Goal: Task Accomplishment & Management: Manage account settings

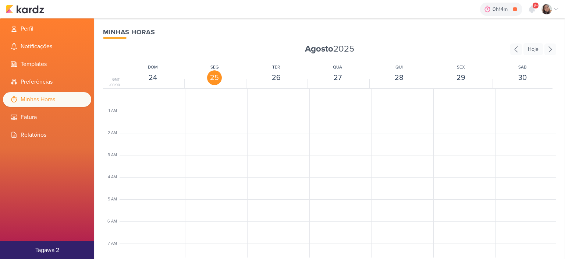
scroll to position [174, 0]
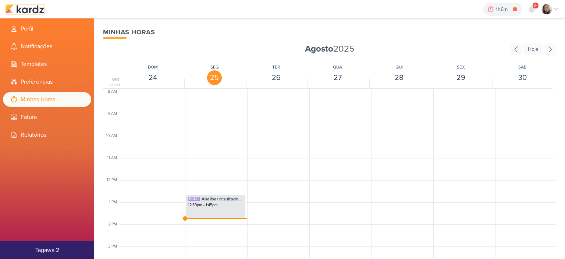
click at [29, 8] on img at bounding box center [25, 9] width 38 height 9
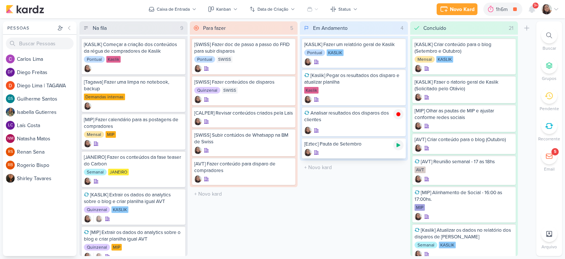
click at [396, 145] on icon at bounding box center [398, 145] width 4 height 4
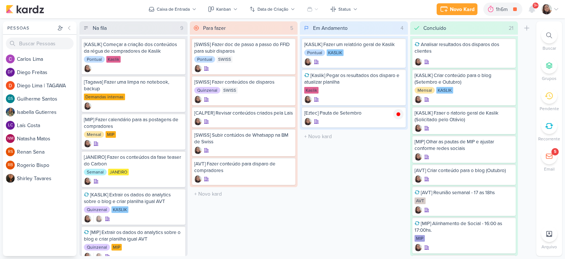
click at [554, 8] on icon at bounding box center [556, 9] width 6 height 6
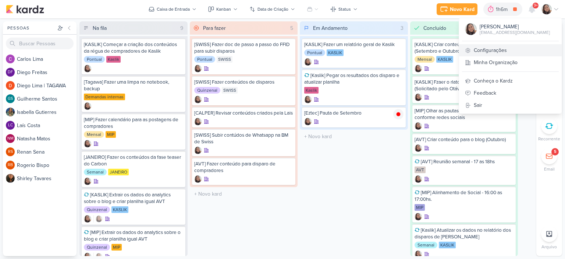
click at [494, 53] on link "Configurações" at bounding box center [510, 50] width 103 height 12
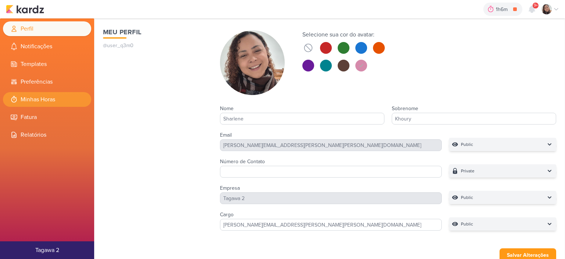
click at [45, 97] on li "Minhas Horas" at bounding box center [47, 99] width 88 height 15
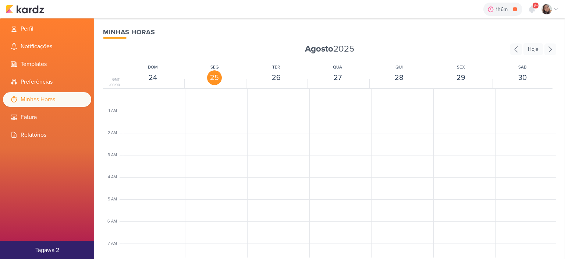
scroll to position [174, 0]
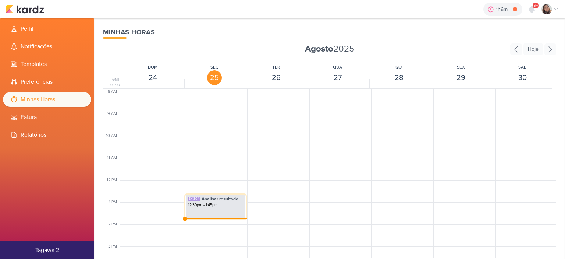
click at [207, 203] on div "12:39pm - 1:45pm" at bounding box center [215, 205] width 55 height 6
select select "pm"
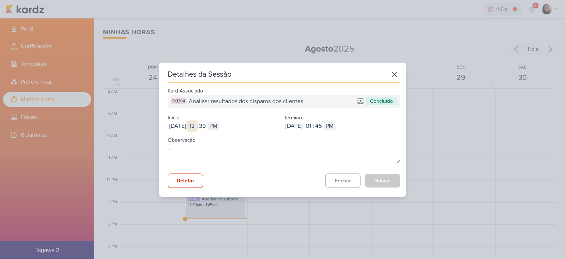
click at [196, 125] on input "12" at bounding box center [192, 125] width 9 height 9
type input "09"
click at [207, 123] on input "39" at bounding box center [202, 125] width 9 height 9
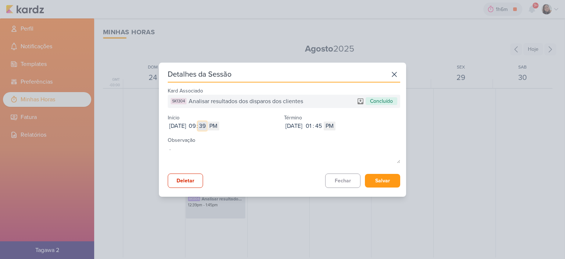
click at [207, 123] on input "39" at bounding box center [202, 125] width 9 height 9
type input "47"
click at [313, 128] on input "01" at bounding box center [308, 125] width 9 height 9
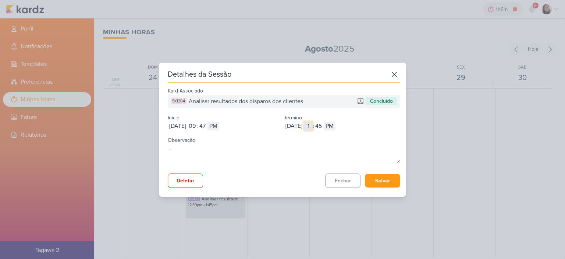
type input "11"
click at [323, 126] on input "45" at bounding box center [318, 125] width 9 height 9
type input "54"
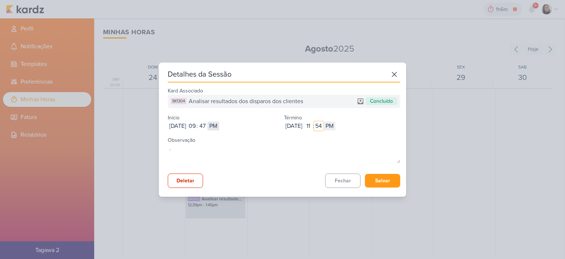
type input "54"
click at [219, 122] on select "AM PM" at bounding box center [213, 125] width 12 height 9
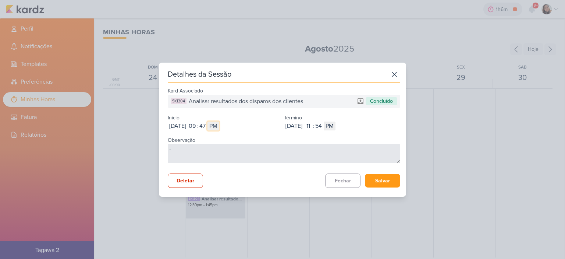
select select "am"
click at [219, 121] on select "AM PM" at bounding box center [213, 125] width 12 height 9
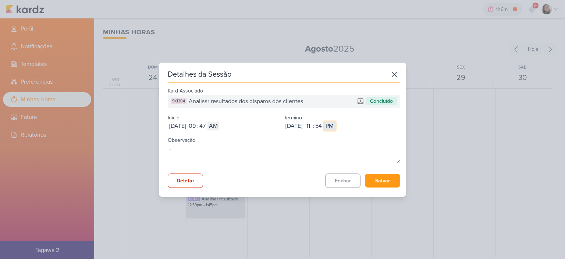
click at [335, 128] on select "AM PM" at bounding box center [330, 125] width 12 height 9
select select "am"
click at [335, 121] on select "AM PM" at bounding box center [330, 125] width 12 height 9
click at [379, 179] on button "Salvar" at bounding box center [382, 181] width 35 height 14
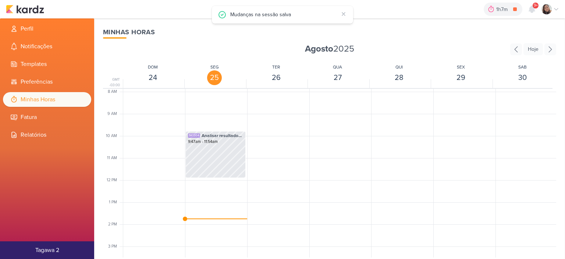
click at [29, 4] on div "1h7m [Eztec] Pauta de Setembro 0h0m Hoje 1h7m Semana 0h0m Mês 0h0m Nenhuma Sess…" at bounding box center [282, 9] width 553 height 18
click at [31, 10] on img at bounding box center [25, 9] width 38 height 9
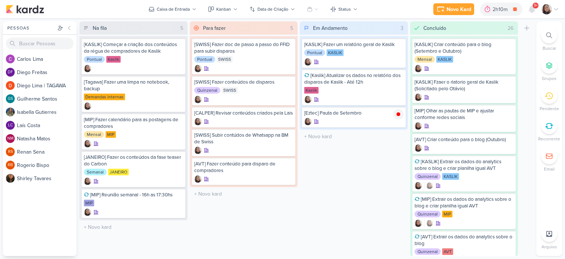
click at [555, 6] on icon at bounding box center [556, 9] width 6 height 6
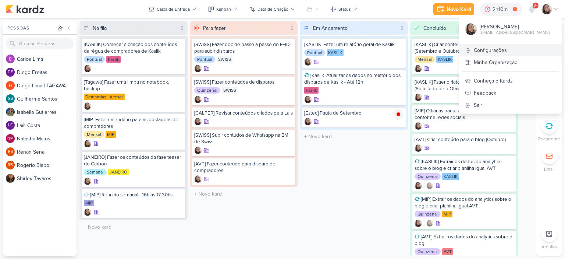
click at [483, 49] on link "Configurações" at bounding box center [510, 50] width 103 height 12
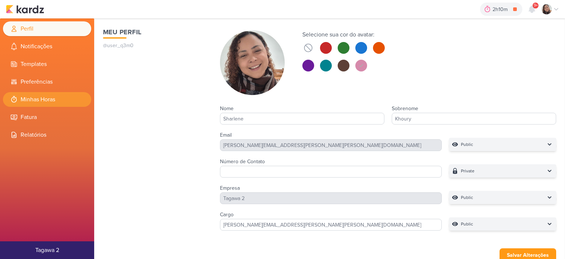
click at [35, 104] on li "Minhas Horas" at bounding box center [47, 99] width 88 height 15
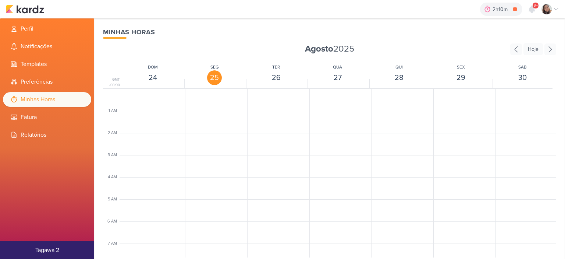
scroll to position [174, 0]
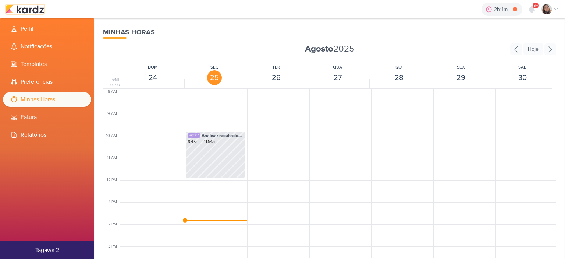
click at [31, 10] on img at bounding box center [25, 9] width 38 height 9
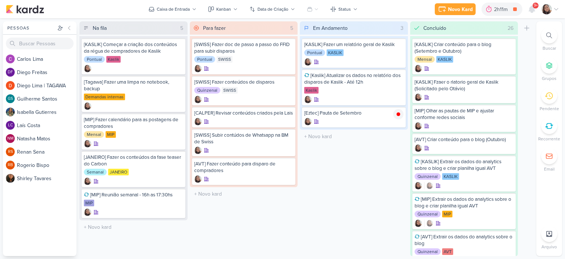
click at [550, 127] on icon at bounding box center [549, 126] width 8 height 8
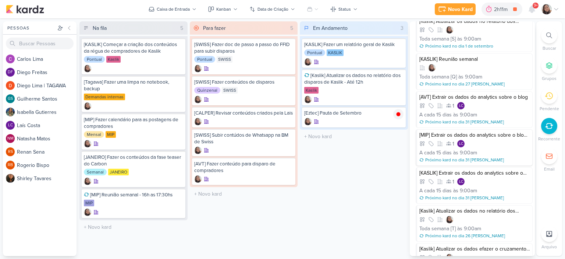
scroll to position [331, 0]
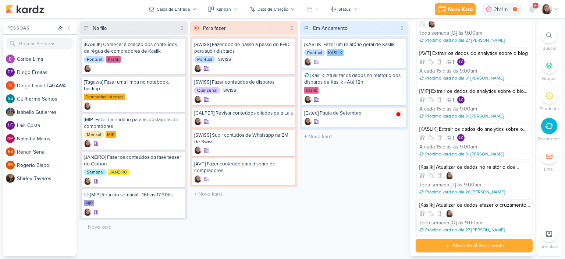
click at [481, 203] on div "[Kaslik] Atualizar os dados efazer o cruzamento dos leads no relatório antes da…" at bounding box center [474, 205] width 111 height 7
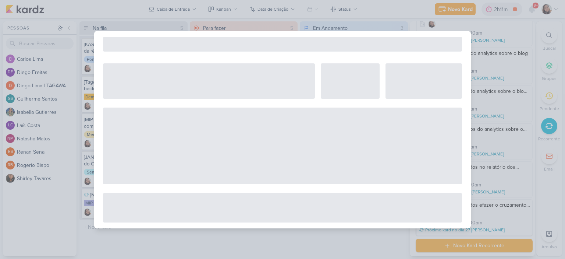
select select "12"
select select "week"
select select "9"
select select "America/Sao_Paulo"
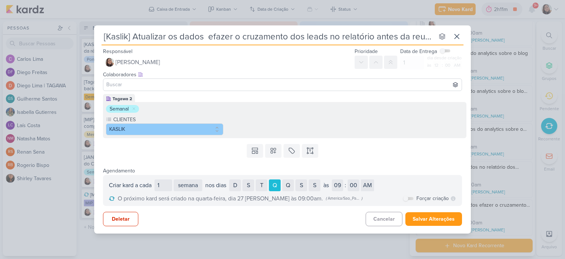
scroll to position [0, 9]
click at [120, 218] on button "Deletar" at bounding box center [120, 218] width 35 height 14
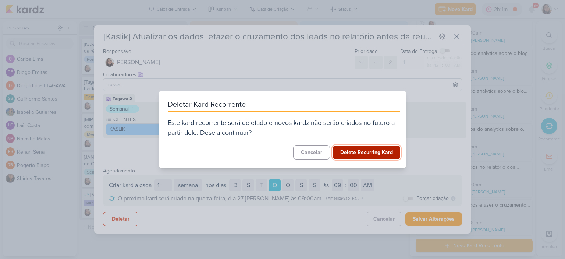
click at [358, 148] on button "Delete Recurring Kard" at bounding box center [366, 152] width 67 height 14
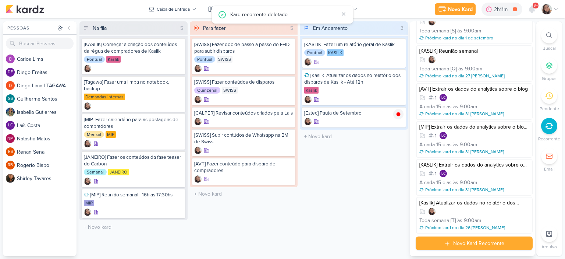
scroll to position [293, 0]
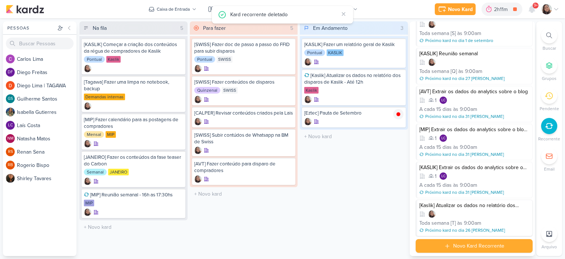
click at [488, 202] on div "[Kaslik] Atualizar os dados no relatório dos disparos de [PERSON_NAME]" at bounding box center [474, 205] width 111 height 7
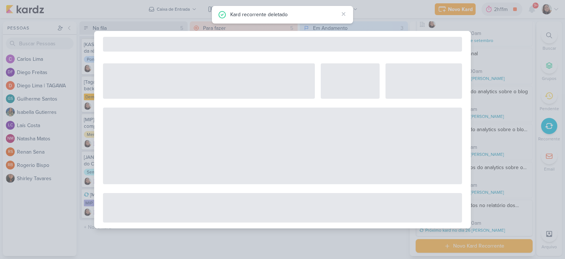
select select "12"
select select "week"
select select "9"
select select "America/Sao_Paulo"
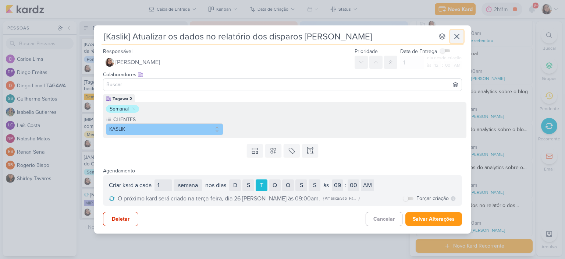
click at [456, 36] on icon at bounding box center [457, 36] width 4 height 4
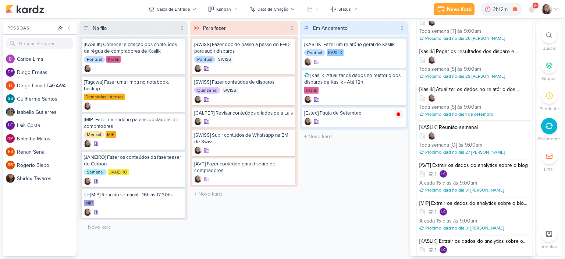
scroll to position [182, 0]
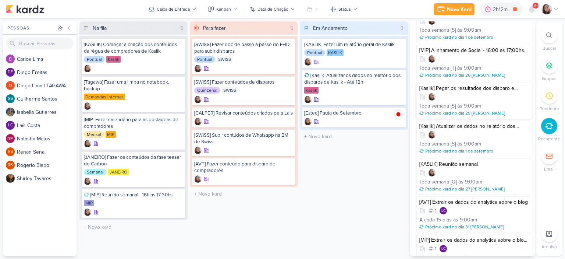
click at [499, 93] on div at bounding box center [474, 96] width 111 height 7
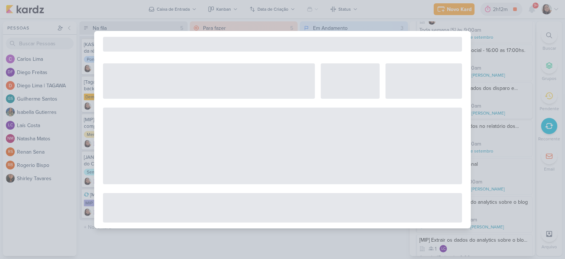
select select "12"
select select "week"
select select "9"
select select "America/Sao_Paulo"
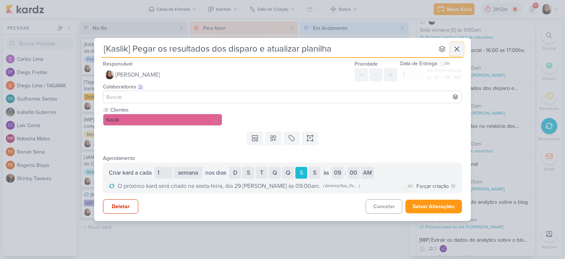
click at [459, 51] on icon at bounding box center [457, 49] width 4 height 4
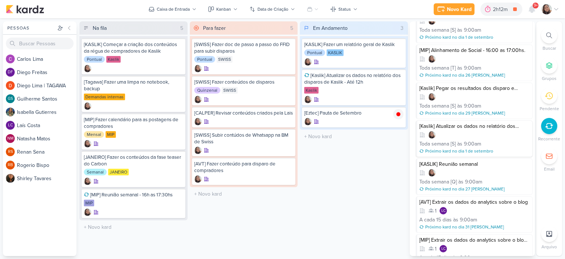
click at [478, 134] on div at bounding box center [474, 134] width 111 height 7
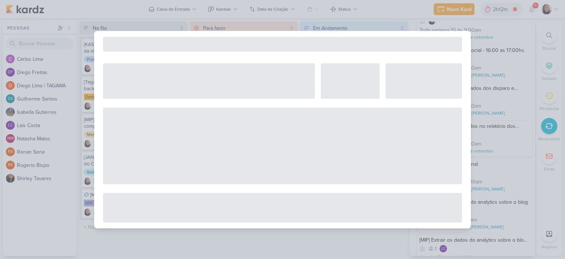
select select "12"
select select "week"
select select "9"
select select "America/Sao_Paulo"
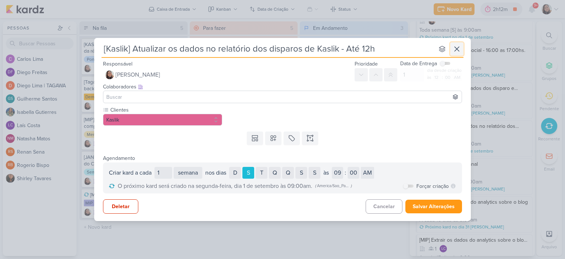
click at [456, 50] on icon at bounding box center [456, 48] width 9 height 9
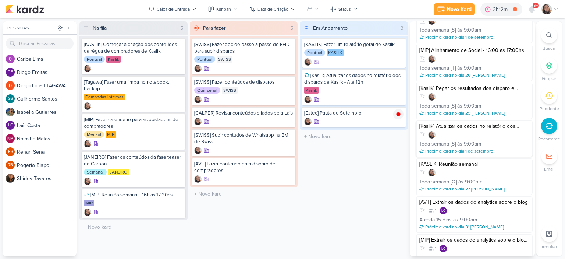
click at [494, 136] on div at bounding box center [474, 134] width 111 height 7
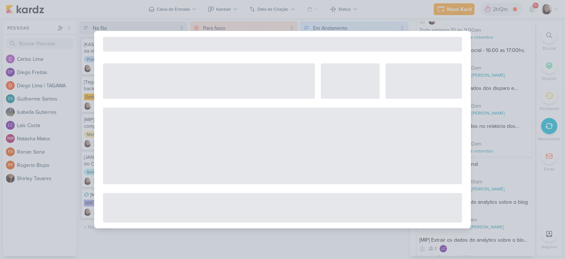
select select "12"
select select "week"
select select "9"
select select "America/Sao_Paulo"
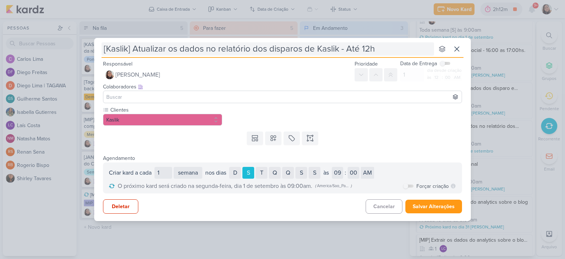
click at [385, 48] on input "[Kaslik] Atualizar os dados no relatório dos disparos de Kaslik - Até 12h" at bounding box center [268, 48] width 332 height 13
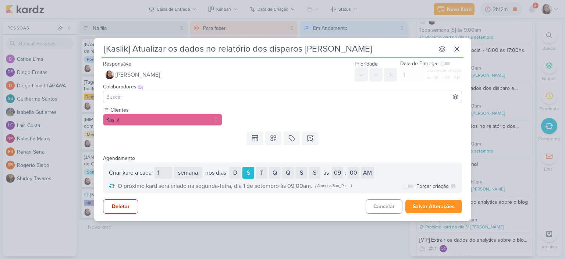
type input "[Kaslik] Atualizar os dados no relatório dos disparos de [PERSON_NAME]"
click at [420, 199] on button "Salvar Alterações" at bounding box center [433, 206] width 57 height 14
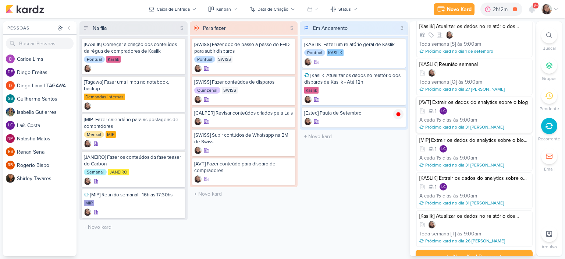
scroll to position [293, 0]
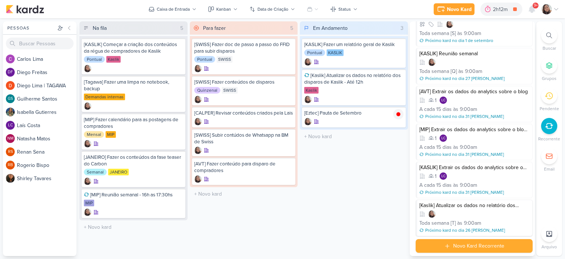
click at [468, 204] on div "[Kaslik] Atualizar os dados no relatório dos disparos de Kaslik" at bounding box center [474, 205] width 111 height 7
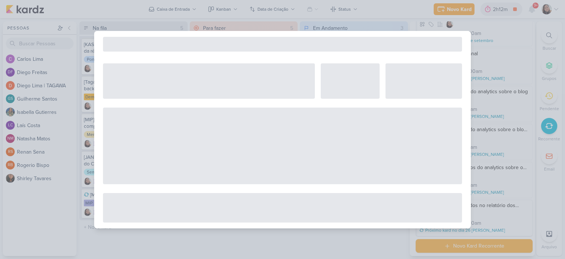
select select "12"
select select "week"
select select "9"
select select "America/Sao_Paulo"
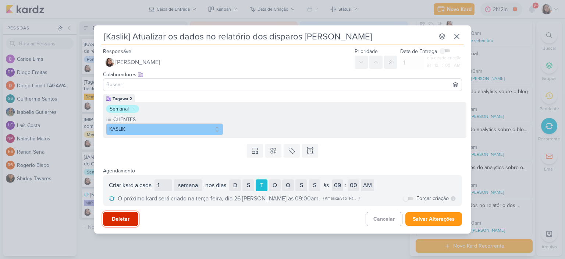
click at [110, 219] on button "Deletar" at bounding box center [120, 218] width 35 height 14
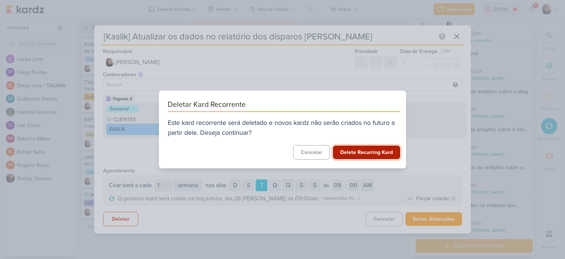
click at [357, 149] on button "Delete Recurring Kard" at bounding box center [366, 152] width 67 height 14
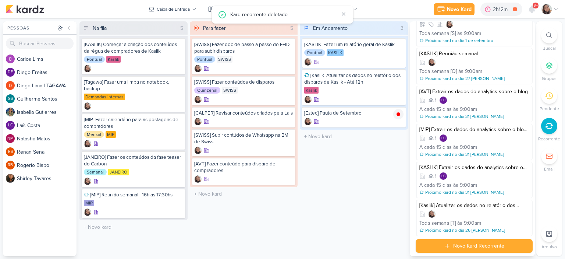
scroll to position [255, 0]
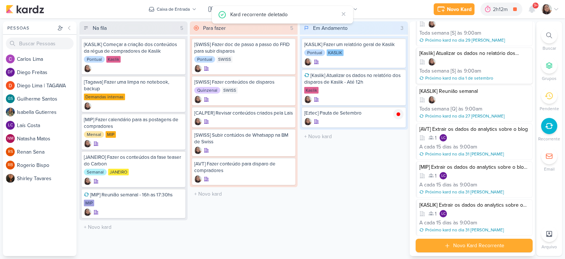
click at [465, 60] on div at bounding box center [474, 61] width 111 height 7
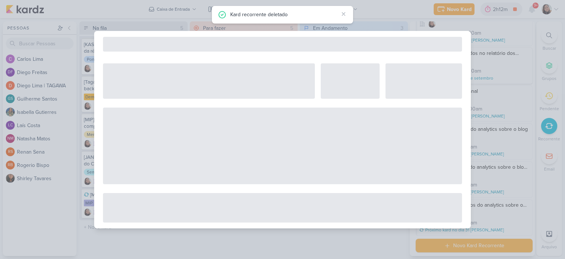
select select "12"
select select "week"
select select "9"
select select "America/Sao_Paulo"
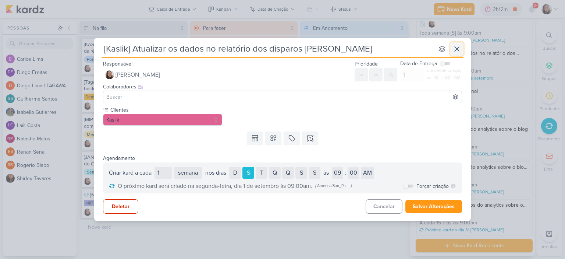
click at [456, 45] on icon at bounding box center [456, 48] width 9 height 9
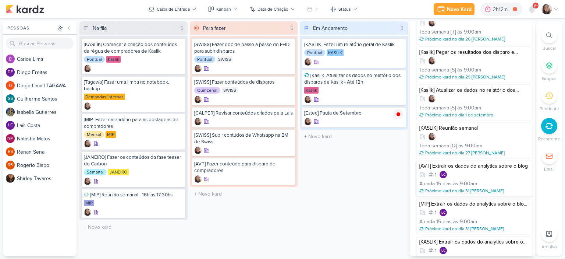
scroll to position [182, 0]
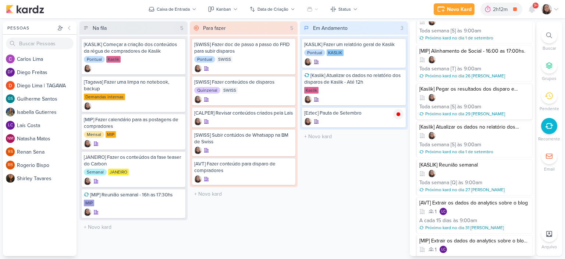
click at [485, 91] on div "[Kaslik] Pegar os resultados dos disparo e atualizar planilha Toda semana [S] à…" at bounding box center [474, 101] width 117 height 36
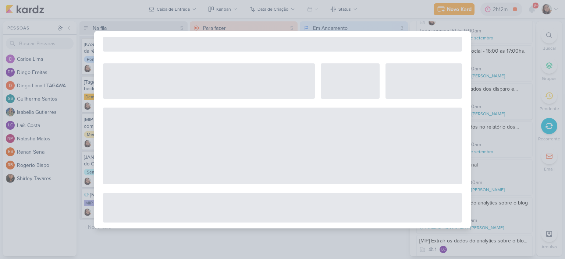
select select "12"
select select "week"
select select "9"
select select "America/Sao_Paulo"
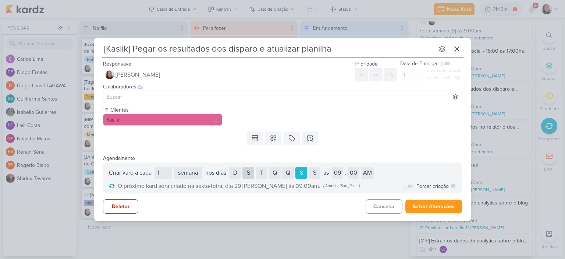
click at [249, 174] on div "S" at bounding box center [248, 173] width 12 height 12
click at [275, 175] on div "Q" at bounding box center [275, 173] width 12 height 12
click at [304, 171] on div "S" at bounding box center [301, 173] width 12 height 12
click at [438, 205] on button "Salvar Alterações" at bounding box center [433, 206] width 57 height 14
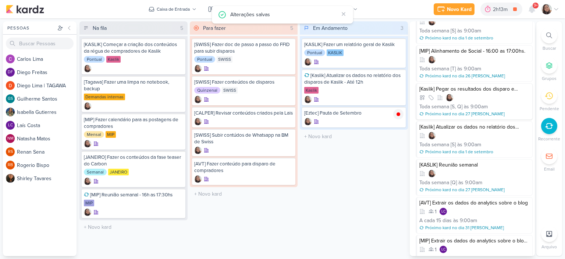
click at [469, 88] on div "[Kaslik] Pegar os resultados dos disparo e atualizar planilha" at bounding box center [474, 89] width 111 height 7
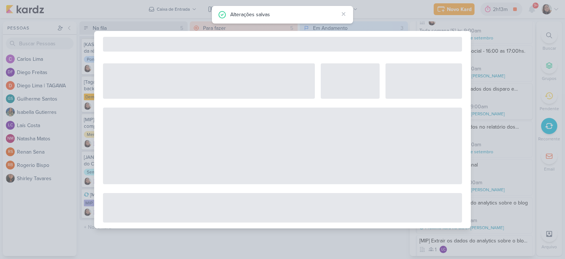
select select "12"
select select "week"
select select "9"
select select "America/Sao_Paulo"
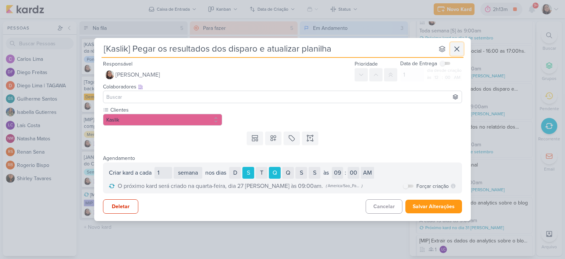
click at [457, 47] on icon at bounding box center [456, 48] width 9 height 9
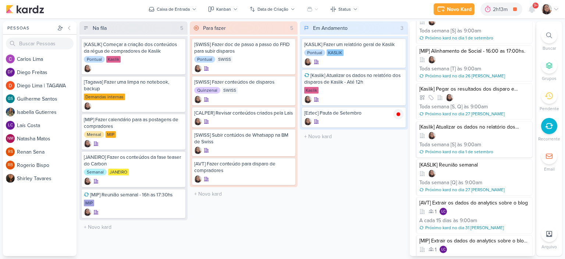
click at [465, 132] on div at bounding box center [474, 135] width 111 height 7
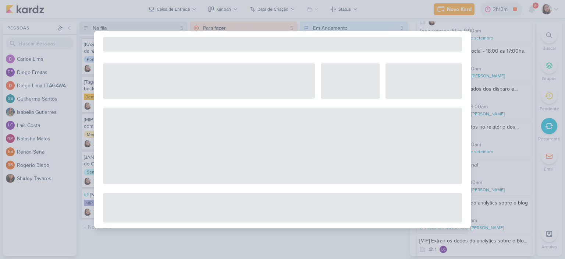
select select "12"
select select "week"
select select "9"
select select "America/Sao_Paulo"
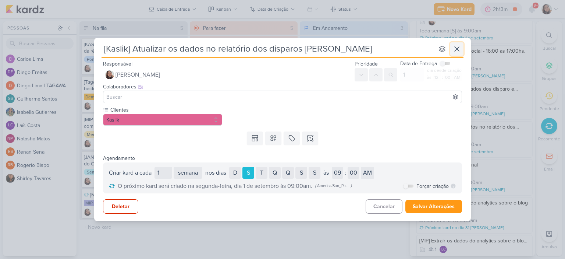
click at [456, 47] on icon at bounding box center [457, 49] width 4 height 4
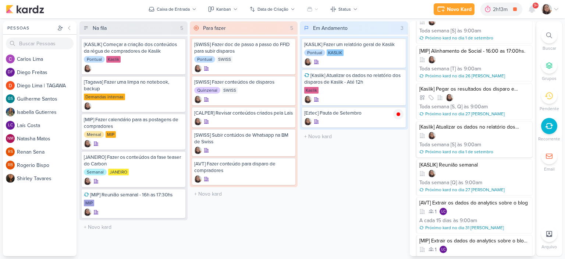
click at [460, 136] on div at bounding box center [474, 135] width 111 height 7
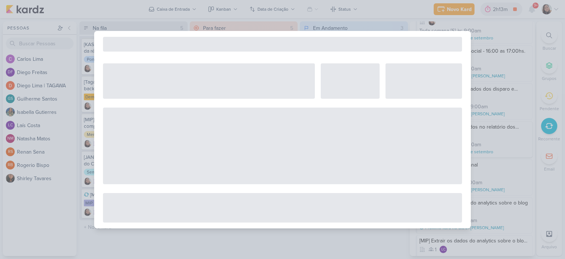
select select "12"
select select "week"
select select "9"
select select "America/Sao_Paulo"
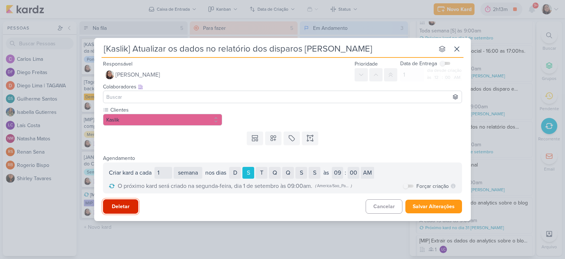
click at [126, 208] on button "Deletar" at bounding box center [120, 206] width 35 height 14
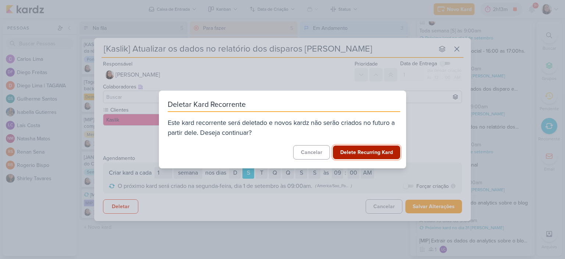
click at [355, 149] on button "Delete Recurring Kard" at bounding box center [366, 152] width 67 height 14
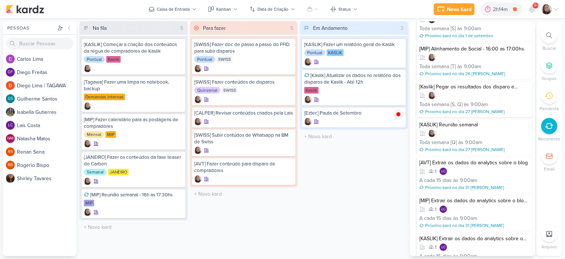
scroll to position [218, 0]
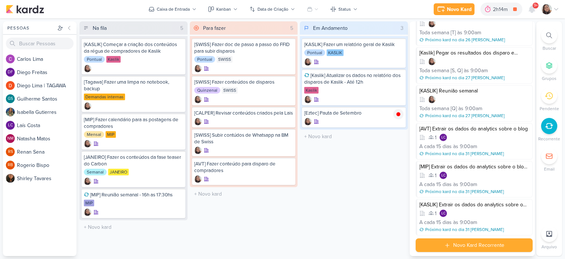
click at [379, 150] on div "Em Andamento 3 Mover Para Esquerda Mover Para Direita Deletar [KASLIK] Fazer um…" at bounding box center [354, 138] width 108 height 234
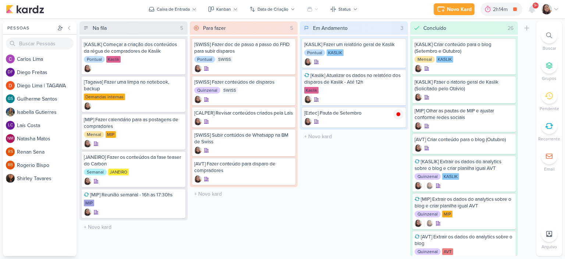
click at [554, 12] on div at bounding box center [550, 9] width 18 height 10
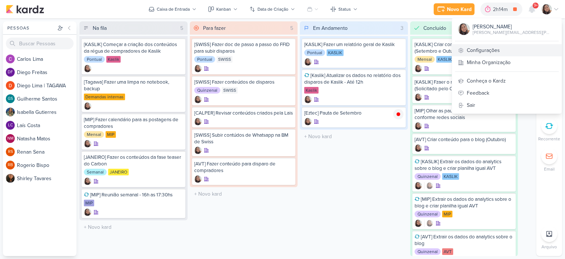
click at [474, 51] on link "Configurações" at bounding box center [507, 50] width 110 height 12
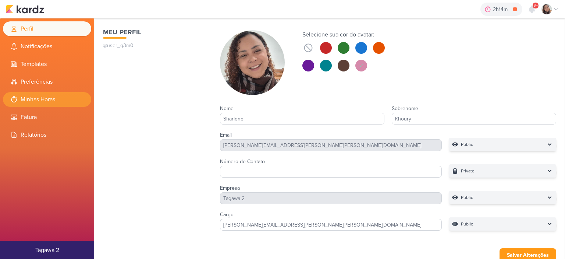
click at [38, 96] on li "Minhas Horas" at bounding box center [47, 99] width 88 height 15
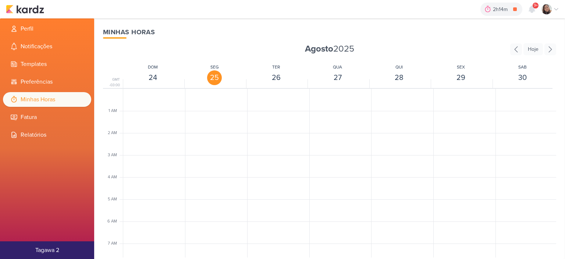
scroll to position [174, 0]
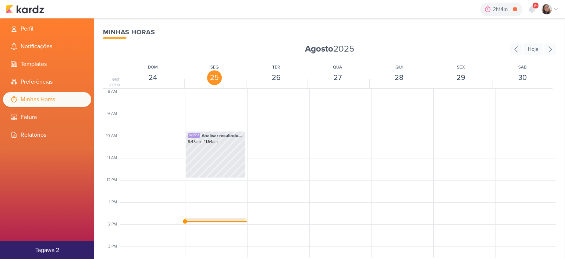
click at [228, 220] on span "[Eztec] Pauta de Setembro" at bounding box center [223, 223] width 42 height 7
select select "pm"
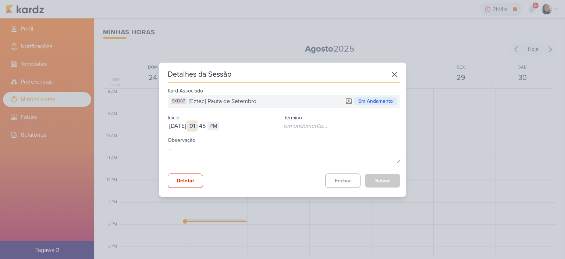
click at [196, 124] on input "01" at bounding box center [192, 125] width 9 height 9
type input "11"
click at [207, 125] on input "45" at bounding box center [202, 125] width 9 height 9
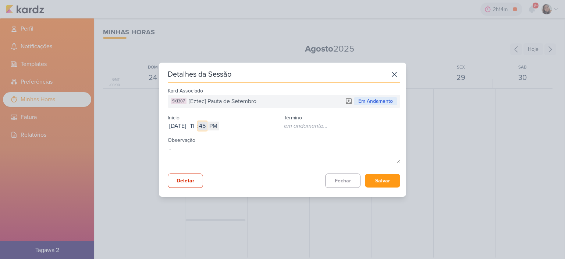
click at [207, 125] on input "45" at bounding box center [202, 125] width 9 height 9
type input "52"
click at [219, 128] on select "AM PM" at bounding box center [213, 125] width 12 height 9
select select "am"
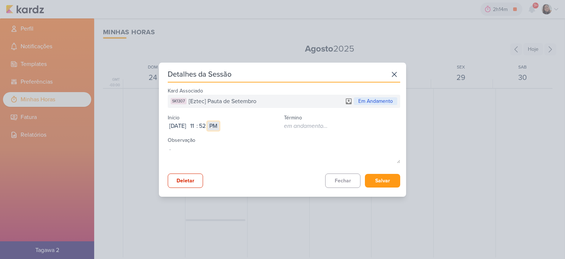
click at [219, 121] on select "AM PM" at bounding box center [213, 125] width 12 height 9
click at [381, 181] on button "Salvar" at bounding box center [382, 181] width 35 height 14
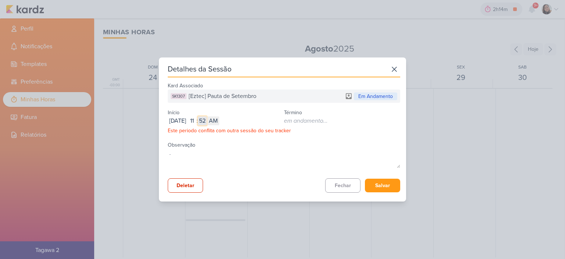
click at [207, 120] on input "52" at bounding box center [202, 120] width 9 height 9
type input "53"
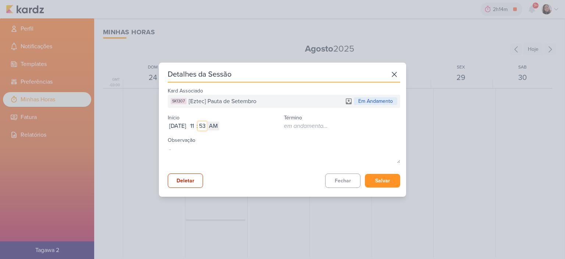
type input "53"
click at [365, 185] on button "Salvar" at bounding box center [382, 181] width 35 height 14
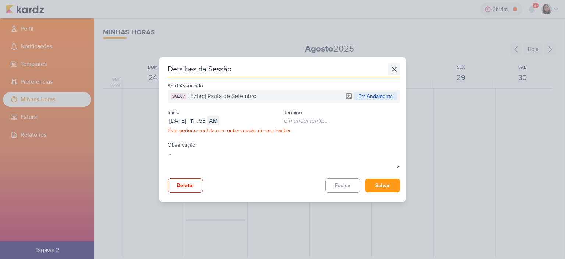
click at [397, 67] on icon at bounding box center [394, 69] width 12 height 12
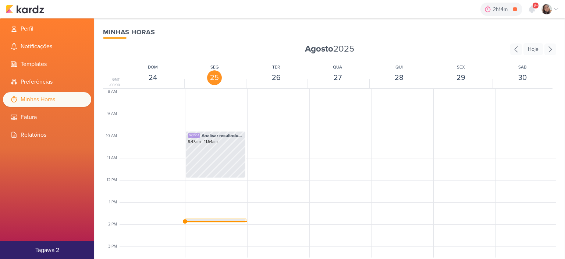
click at [214, 220] on span "[Eztec] Pauta de Setembro" at bounding box center [223, 223] width 42 height 7
select select "pm"
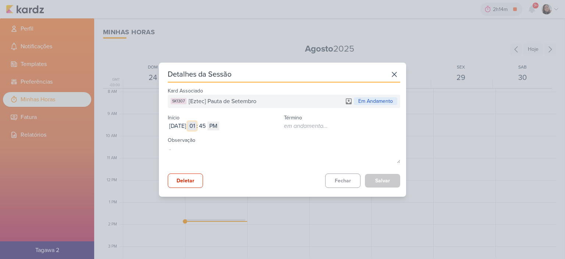
click at [196, 126] on input "01" at bounding box center [192, 125] width 9 height 9
type input "11"
click at [207, 126] on input "45" at bounding box center [202, 125] width 9 height 9
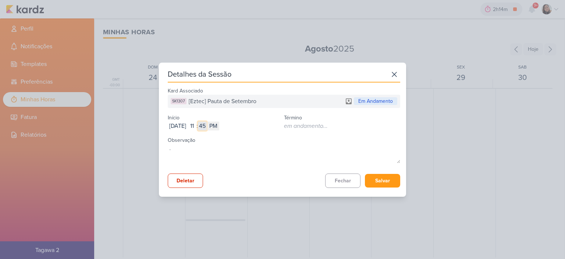
click at [207, 126] on input "45" at bounding box center [202, 125] width 9 height 9
type input "54"
click at [219, 126] on select "AM PM" at bounding box center [213, 125] width 12 height 9
select select "am"
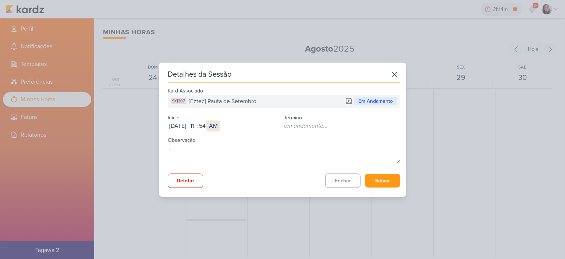
click at [219, 121] on select "AM PM" at bounding box center [213, 125] width 12 height 9
click at [387, 181] on button "Salvar" at bounding box center [382, 181] width 35 height 14
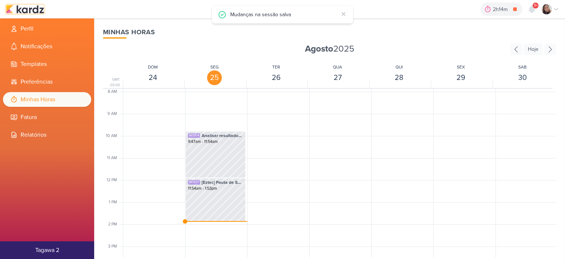
click at [39, 10] on img at bounding box center [25, 9] width 38 height 9
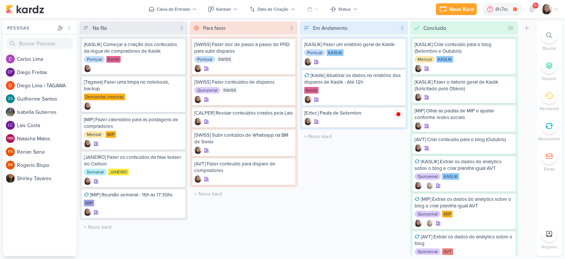
click at [406, 77] on div "[KASLIK] Fazer um relatório geral de Kaslik Pontual [GEOGRAPHIC_DATA] [Kaslik] …" at bounding box center [354, 82] width 108 height 93
click at [399, 76] on icon at bounding box center [398, 77] width 4 height 4
click at [555, 8] on icon at bounding box center [556, 9] width 6 height 6
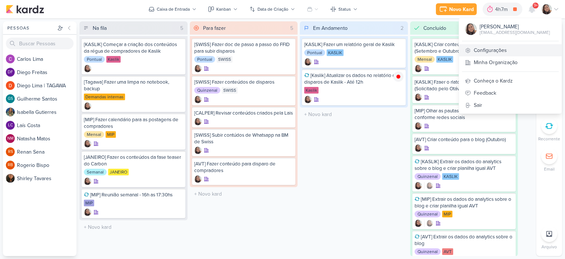
click at [509, 51] on link "Configurações" at bounding box center [510, 50] width 103 height 12
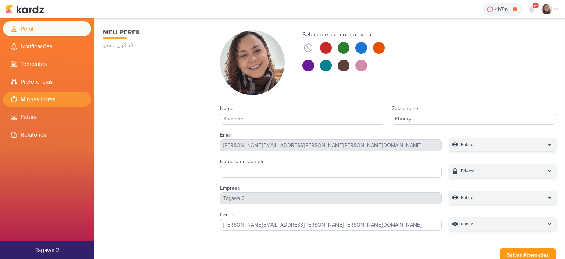
click at [54, 98] on li "Minhas Horas" at bounding box center [47, 99] width 88 height 15
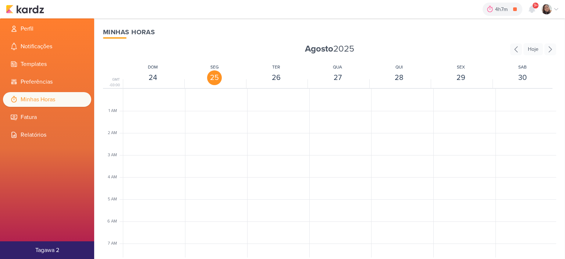
scroll to position [174, 0]
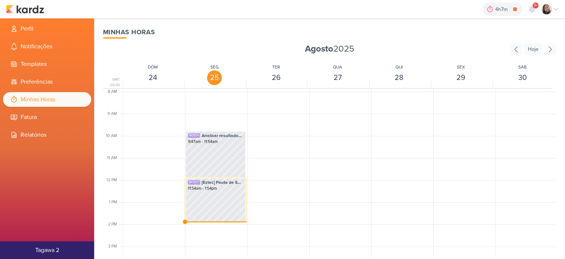
click at [203, 188] on div "11:54am - 1:54pm" at bounding box center [215, 188] width 55 height 6
select select "pm"
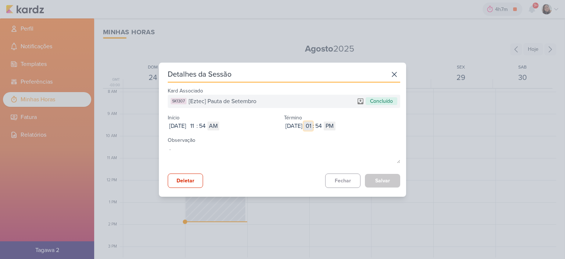
click at [313, 127] on input "01" at bounding box center [308, 125] width 9 height 9
type input "1"
click at [323, 127] on input "54" at bounding box center [318, 125] width 9 height 9
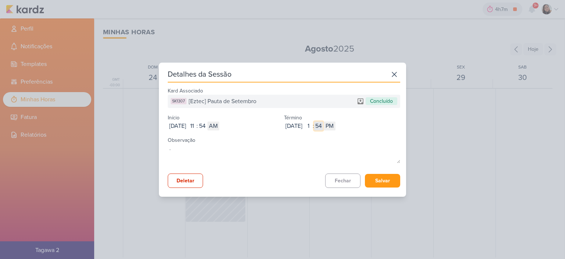
click at [323, 127] on input "54" at bounding box center [318, 125] width 9 height 9
type input "03"
click at [378, 179] on button "Salvar" at bounding box center [382, 181] width 35 height 14
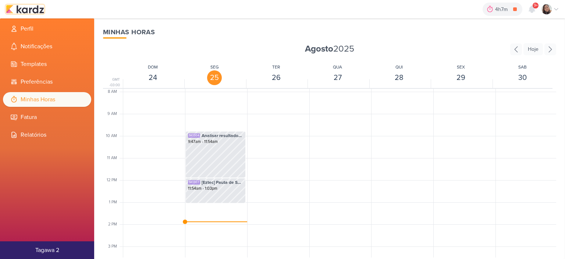
click at [31, 8] on img at bounding box center [25, 9] width 38 height 9
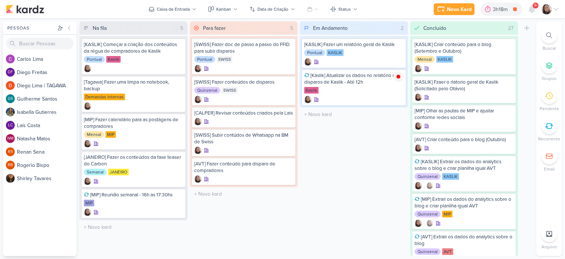
click at [556, 10] on icon at bounding box center [556, 9] width 6 height 6
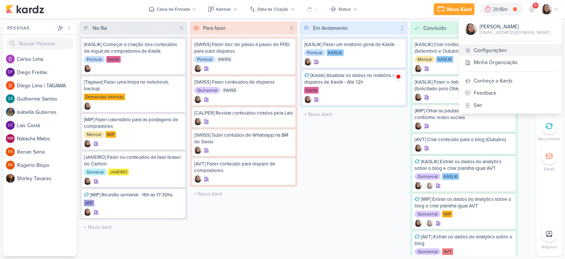
click at [491, 50] on link "Configurações" at bounding box center [510, 50] width 103 height 12
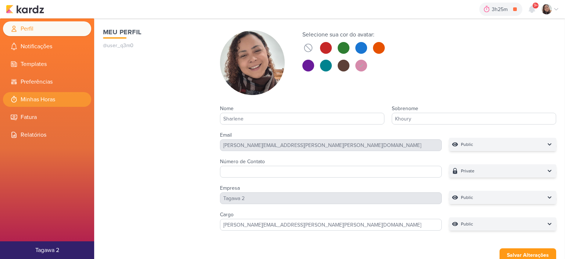
click at [47, 104] on li "Minhas Horas" at bounding box center [47, 99] width 88 height 15
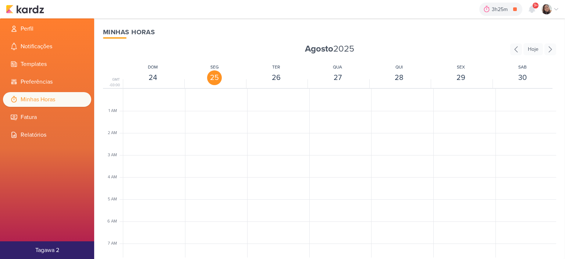
scroll to position [174, 0]
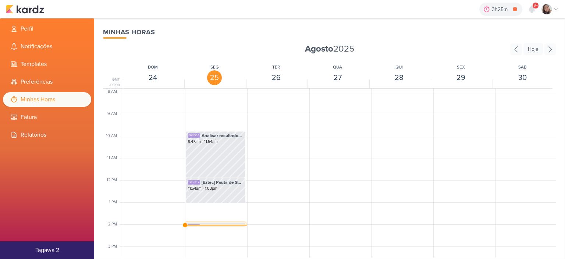
click at [226, 224] on span "[Kaslik] Atualizar os dados no relatório dos disparos de Kaslik - Até 12h" at bounding box center [223, 226] width 42 height 7
select select "pm"
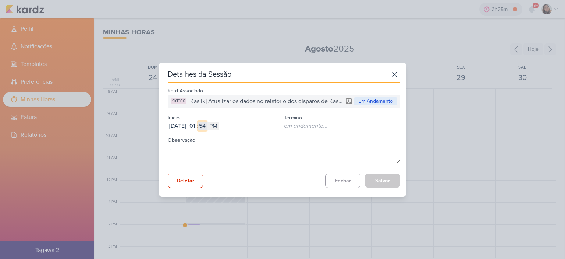
click at [207, 126] on input "54" at bounding box center [202, 125] width 9 height 9
type input "03"
click at [384, 179] on button "Salvar" at bounding box center [382, 181] width 35 height 14
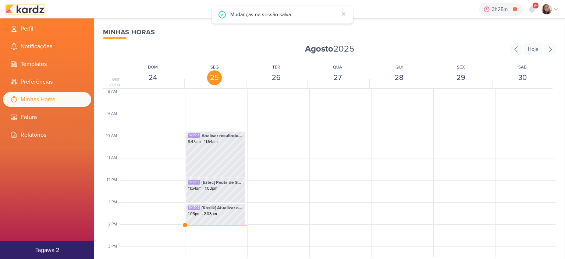
click at [41, 10] on img at bounding box center [25, 9] width 38 height 9
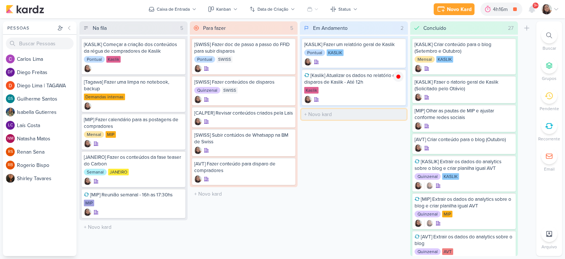
click at [329, 110] on input "text" at bounding box center [353, 114] width 105 height 11
type input "[AVT] Disparos de AVT"
click at [399, 114] on icon at bounding box center [398, 114] width 4 height 4
click at [556, 8] on icon at bounding box center [556, 9] width 6 height 6
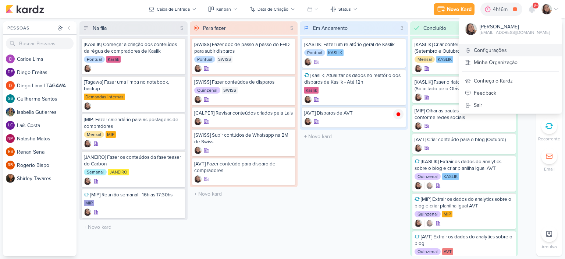
click at [497, 51] on link "Configurações" at bounding box center [510, 50] width 103 height 12
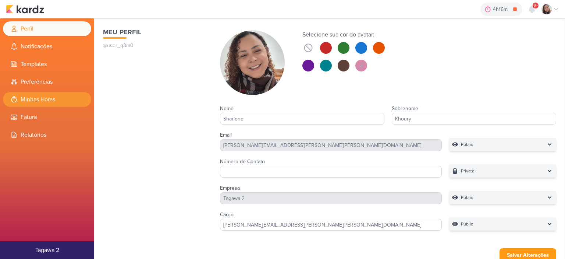
click at [46, 95] on li "Minhas Horas" at bounding box center [47, 99] width 88 height 15
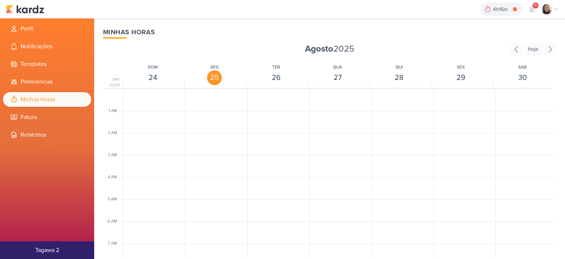
scroll to position [174, 0]
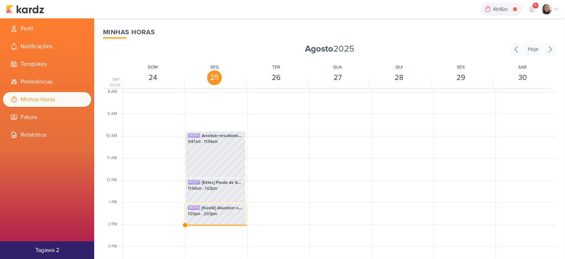
click at [215, 210] on span "[Kaslik] Atualizar os dados no relatório dos disparos de Kaslik - Até 12h" at bounding box center [223, 207] width 42 height 7
select select "pm"
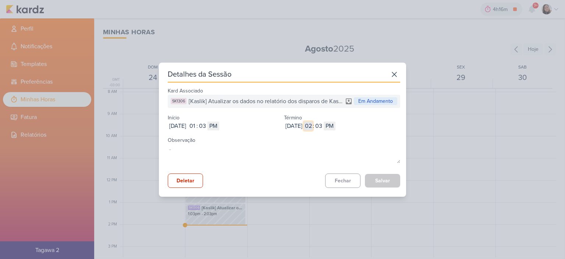
click at [313, 125] on input "02" at bounding box center [308, 125] width 9 height 9
type input "01"
click at [323, 122] on input "03" at bounding box center [318, 125] width 9 height 9
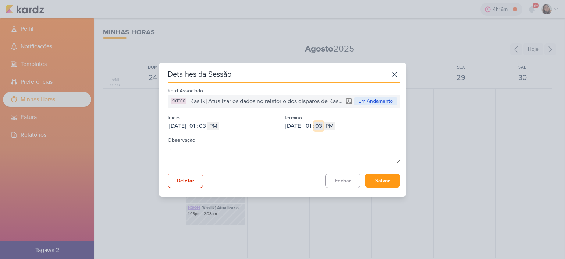
click at [323, 122] on input "03" at bounding box center [318, 125] width 9 height 9
type input "47"
click at [380, 179] on button "Salvar" at bounding box center [382, 181] width 35 height 14
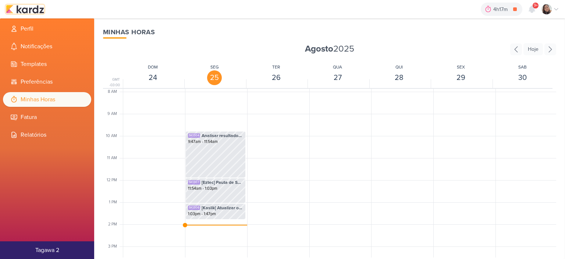
drag, startPoint x: 30, startPoint y: 4, endPoint x: 26, endPoint y: 16, distance: 12.0
click at [29, 5] on img at bounding box center [25, 9] width 38 height 9
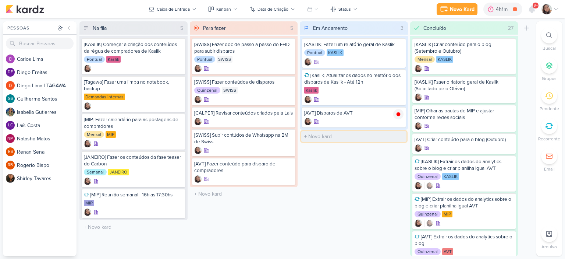
click at [332, 140] on input "text" at bounding box center [353, 136] width 105 height 11
type input "[MIP] Atualizar relatorio de MIP para apresentar amanhã"
click at [328, 165] on input "text" at bounding box center [353, 165] width 105 height 11
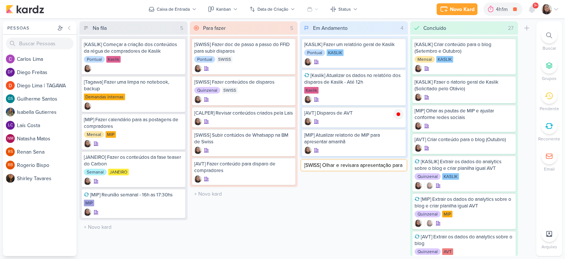
type input "[SWISS] Olhar e revisar a apresentação para amanhã"
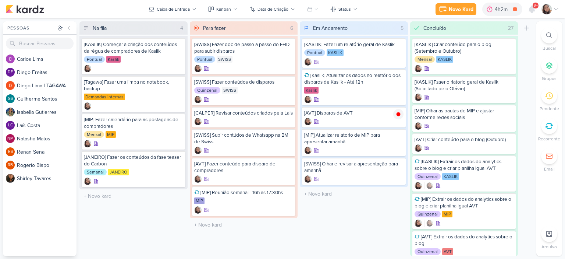
click at [559, 13] on div "Novo Kard Ctrl + k 4h2m [AVT] Disparos de AVT 0h0m Hoje 4h2m Semana 0h0m Mês 0h…" at bounding box center [282, 9] width 565 height 18
click at [554, 9] on icon at bounding box center [556, 9] width 6 height 6
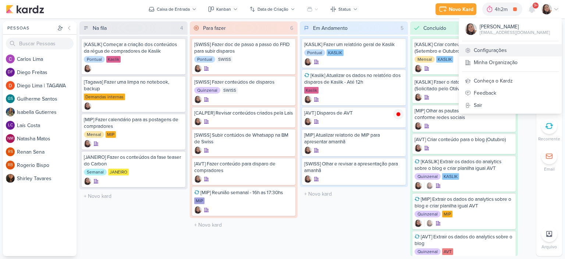
click at [510, 48] on link "Configurações" at bounding box center [510, 50] width 103 height 12
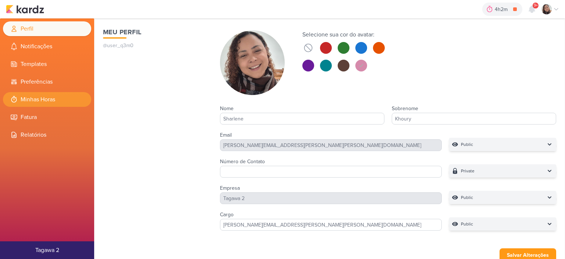
click at [59, 92] on li "Minhas Horas" at bounding box center [47, 99] width 88 height 15
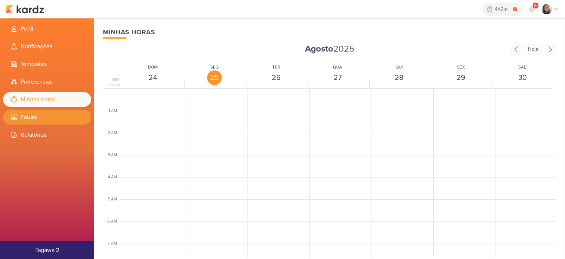
scroll to position [174, 0]
